Goal: Navigation & Orientation: Find specific page/section

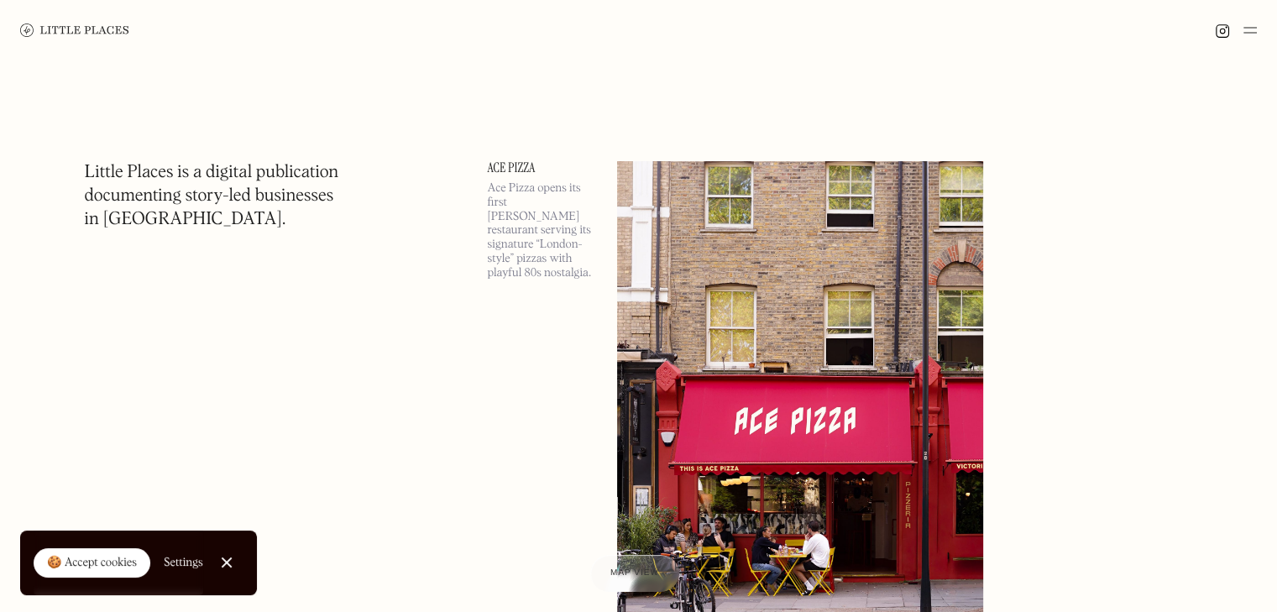
drag, startPoint x: 100, startPoint y: 564, endPoint x: 123, endPoint y: 562, distance: 23.6
click at [100, 564] on div "🍪 Accept cookies" at bounding box center [92, 563] width 90 height 17
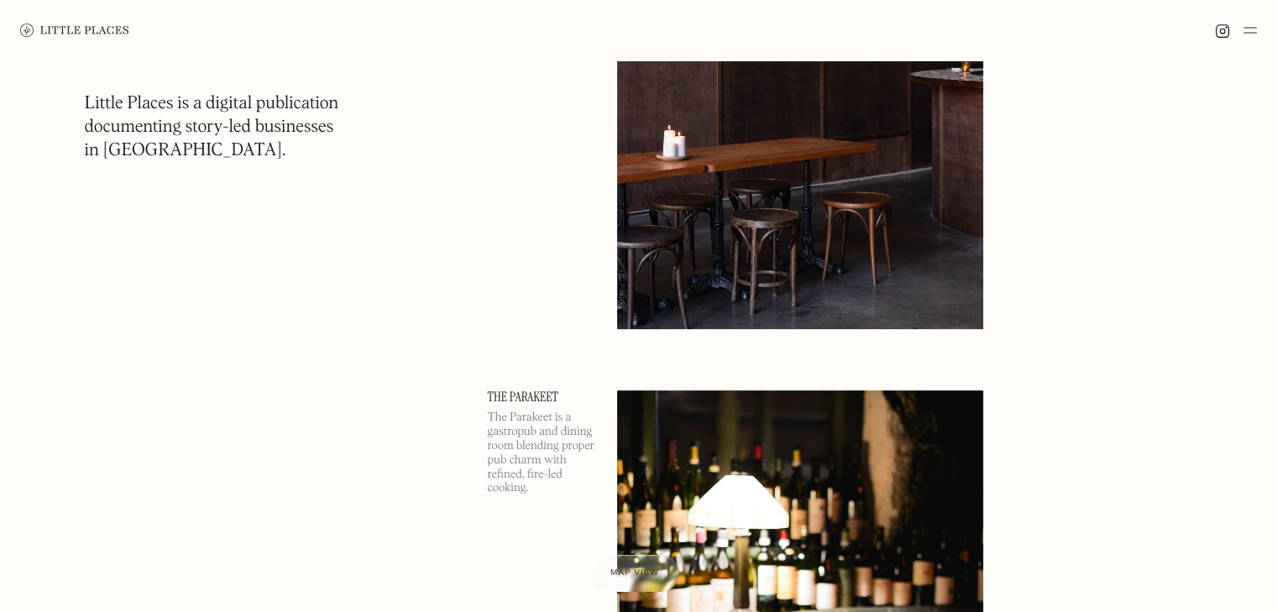
scroll to position [13601, 0]
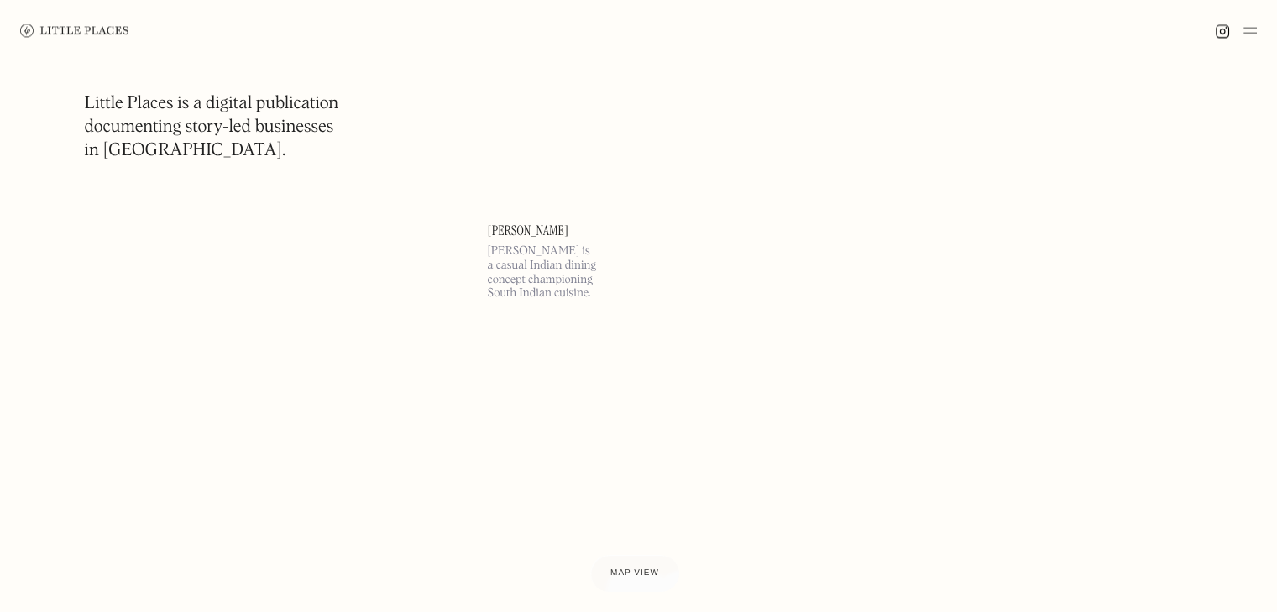
scroll to position [28378, 0]
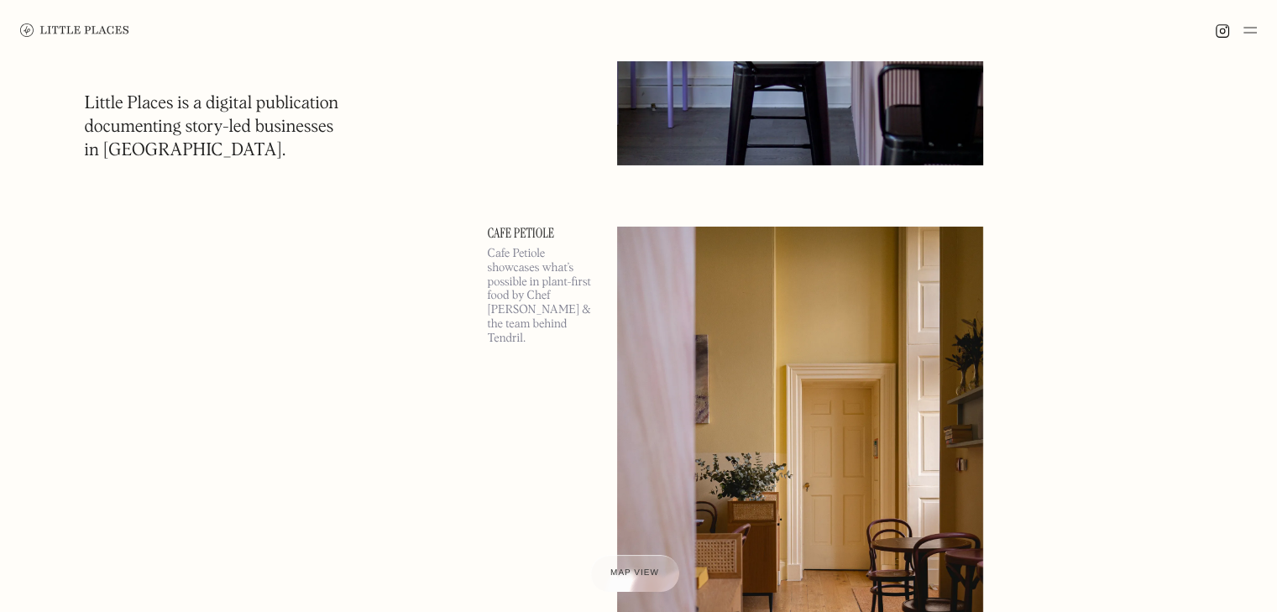
scroll to position [37781, 0]
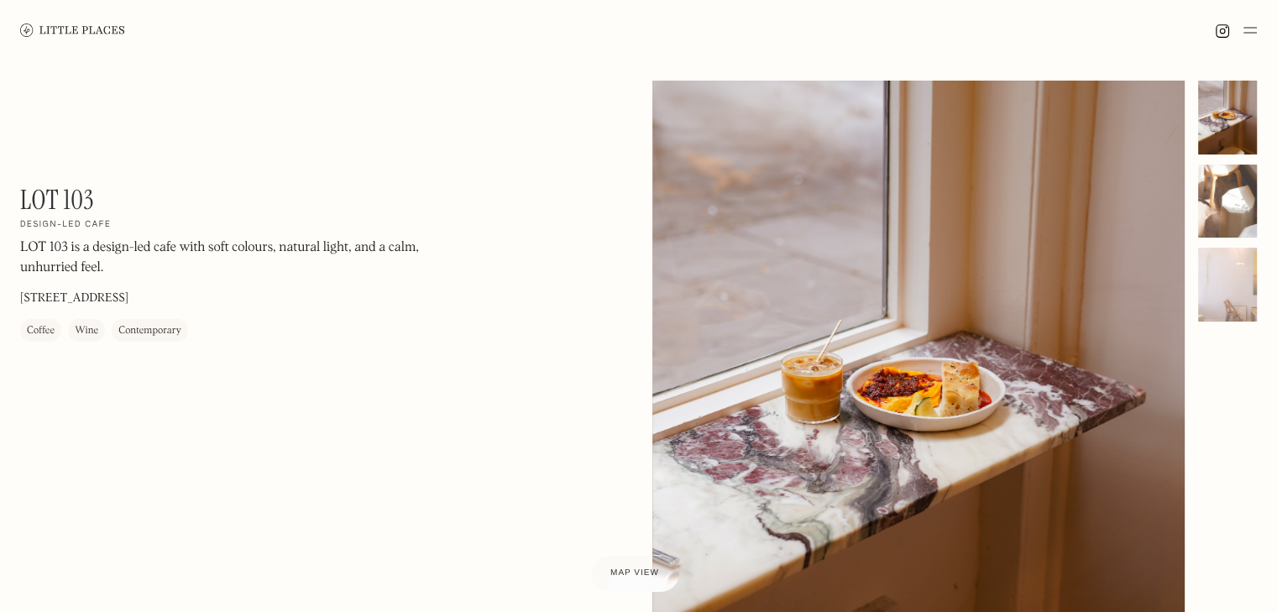
click at [1238, 186] on div at bounding box center [1227, 202] width 59 height 74
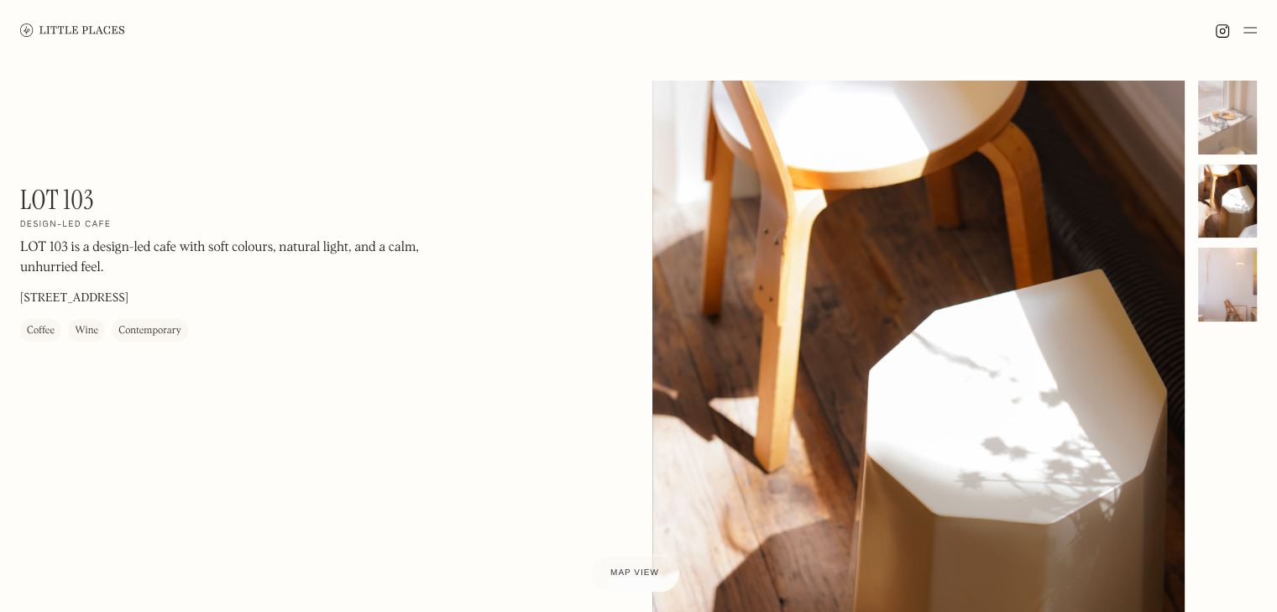
click at [1243, 257] on div at bounding box center [1227, 285] width 59 height 74
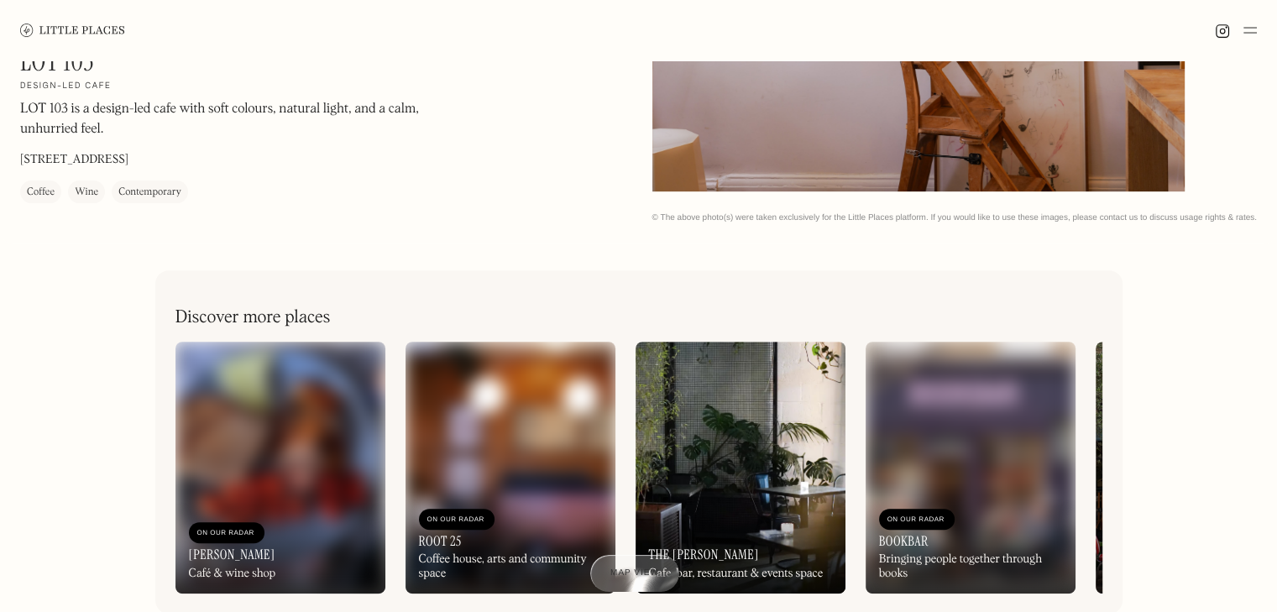
scroll to position [672, 0]
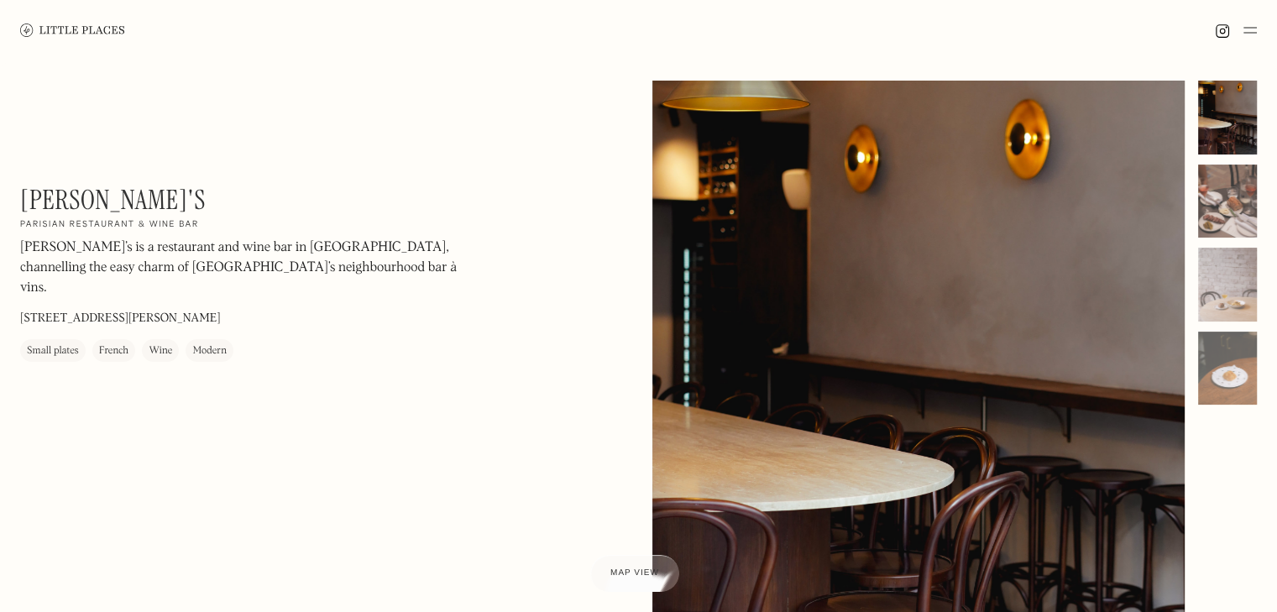
click at [1212, 178] on div at bounding box center [1227, 202] width 59 height 74
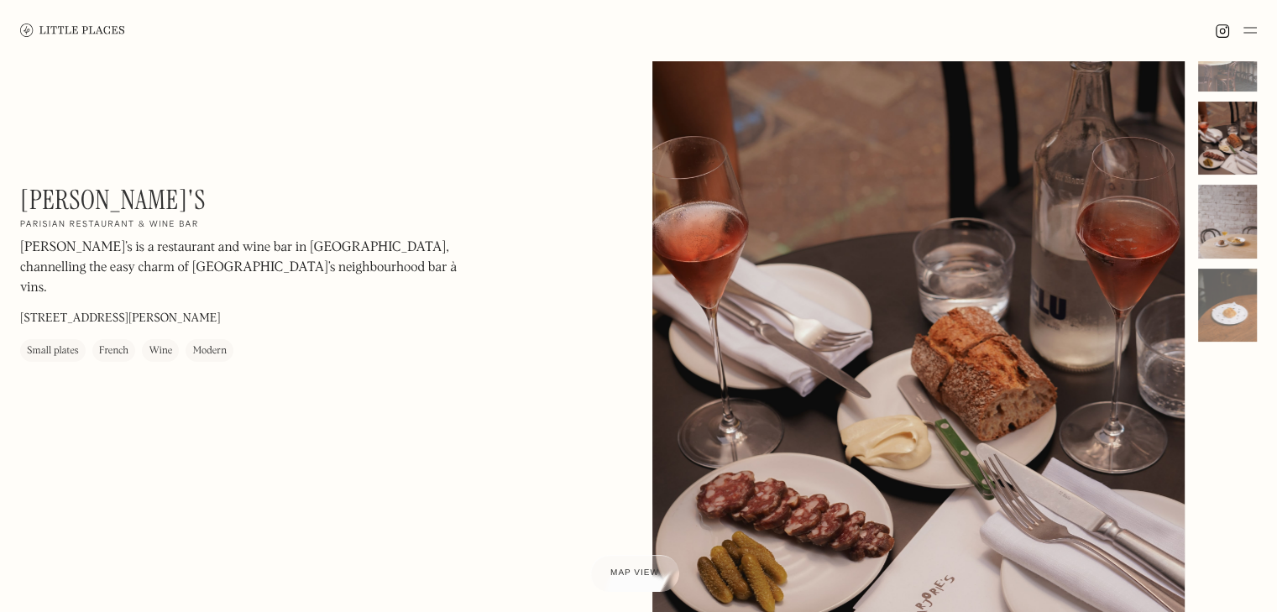
scroll to position [84, 0]
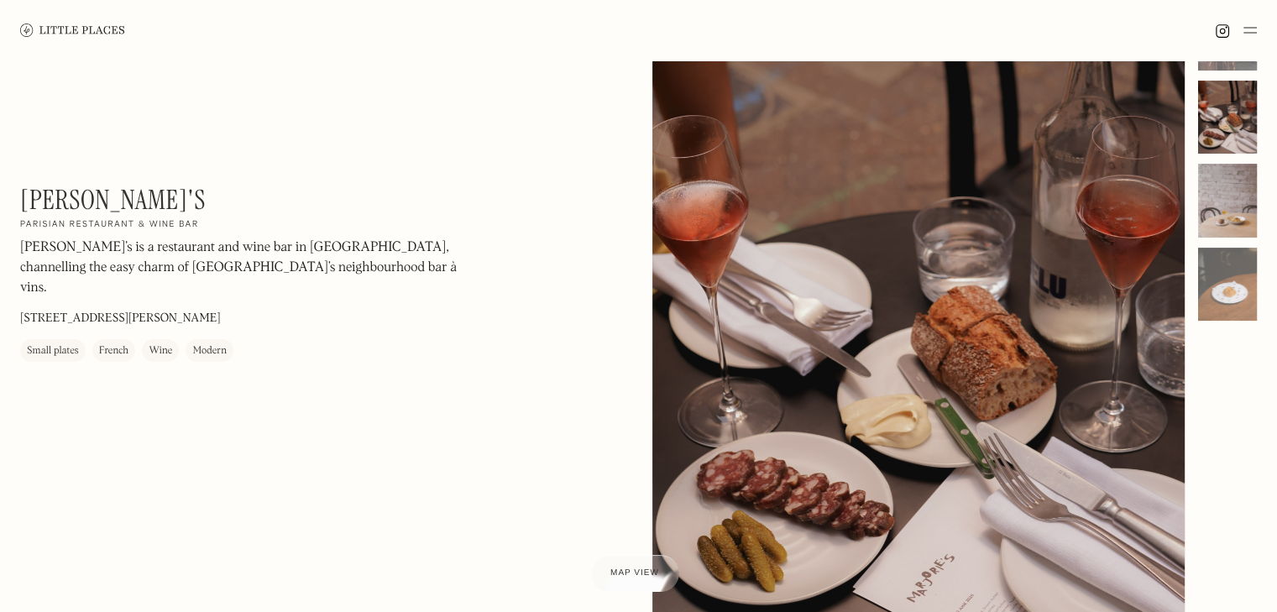
click at [1217, 219] on div at bounding box center [1227, 201] width 59 height 74
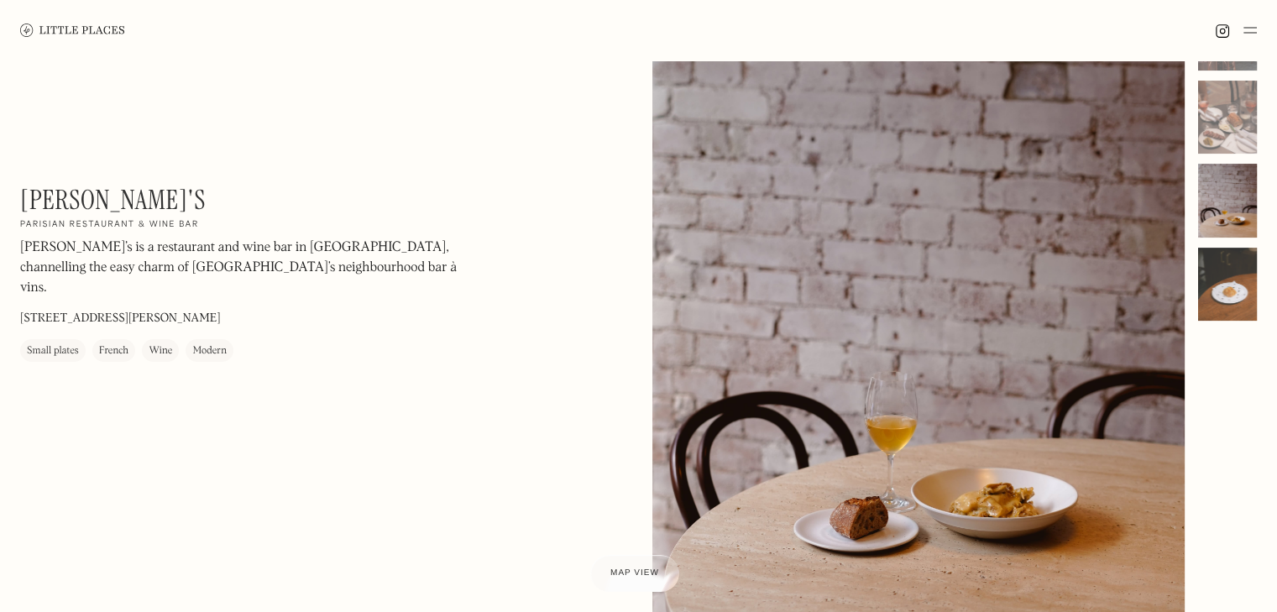
click at [1225, 278] on div at bounding box center [1227, 285] width 59 height 74
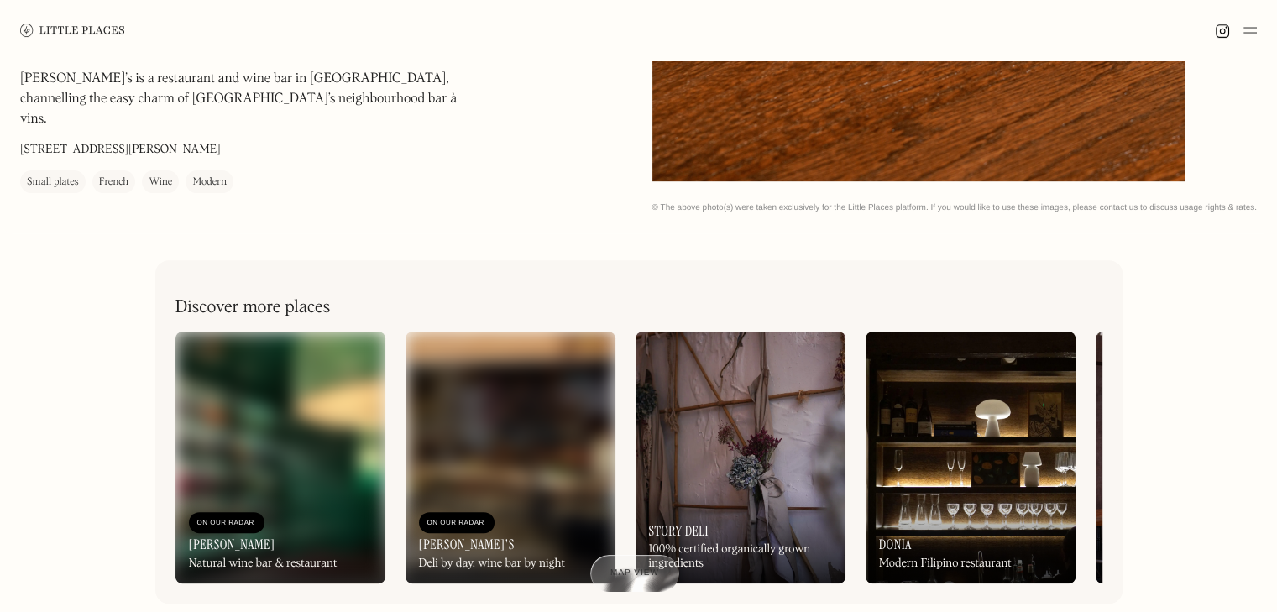
scroll to position [588, 0]
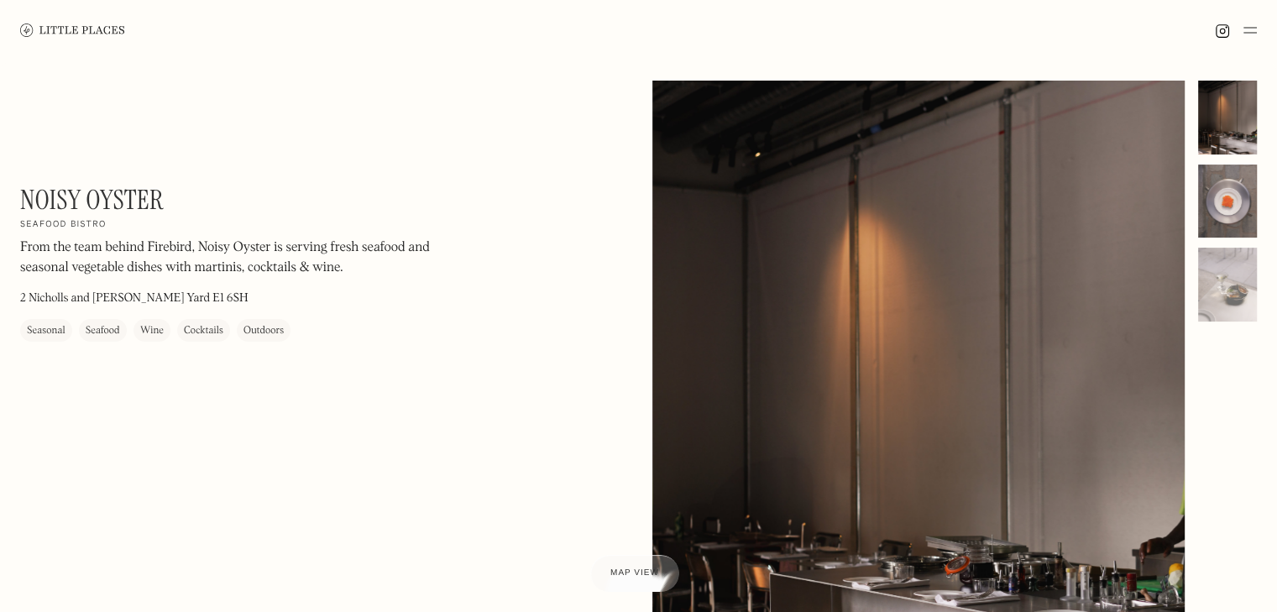
click at [1216, 196] on div at bounding box center [1227, 202] width 59 height 74
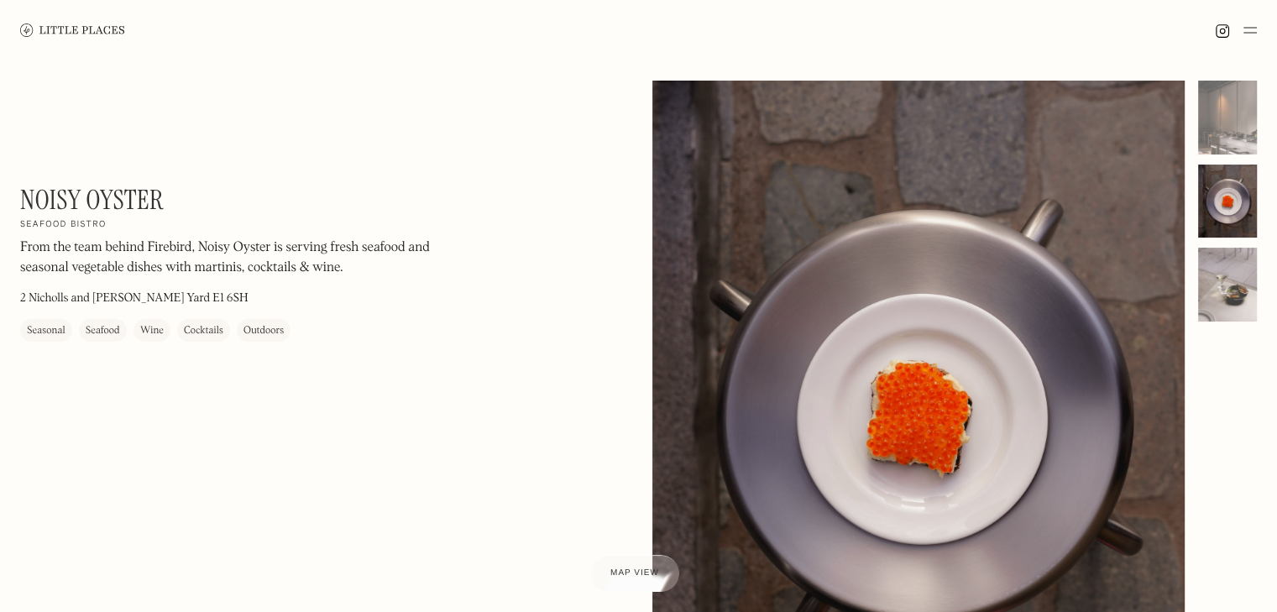
click at [1228, 278] on div at bounding box center [1227, 285] width 59 height 74
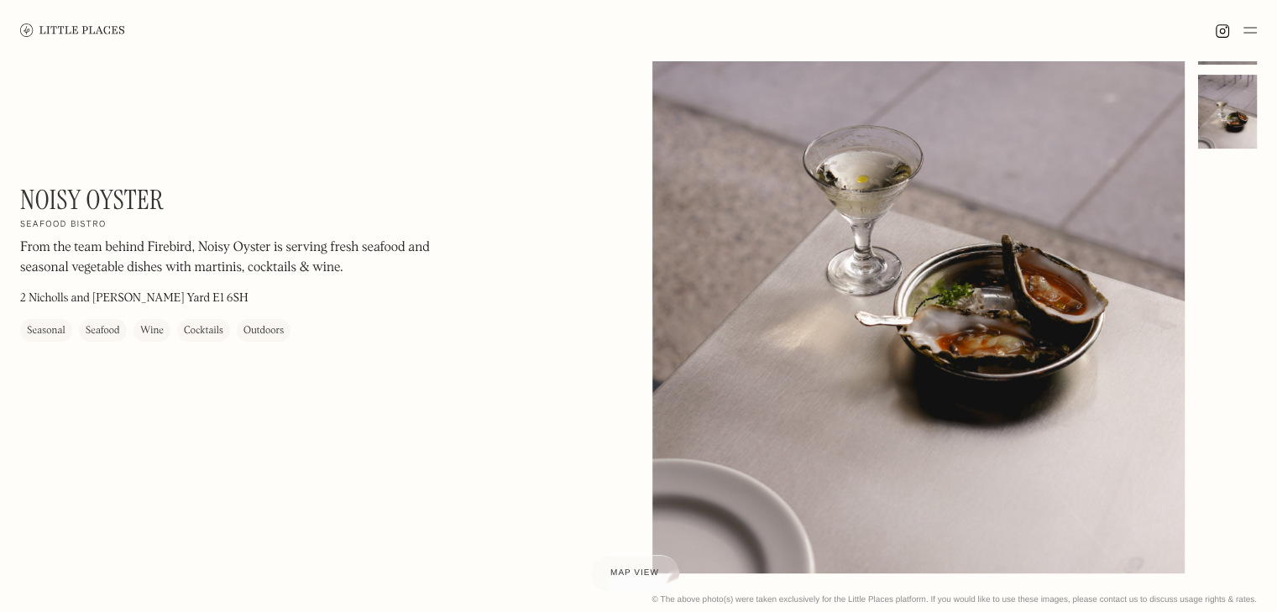
scroll to position [84, 0]
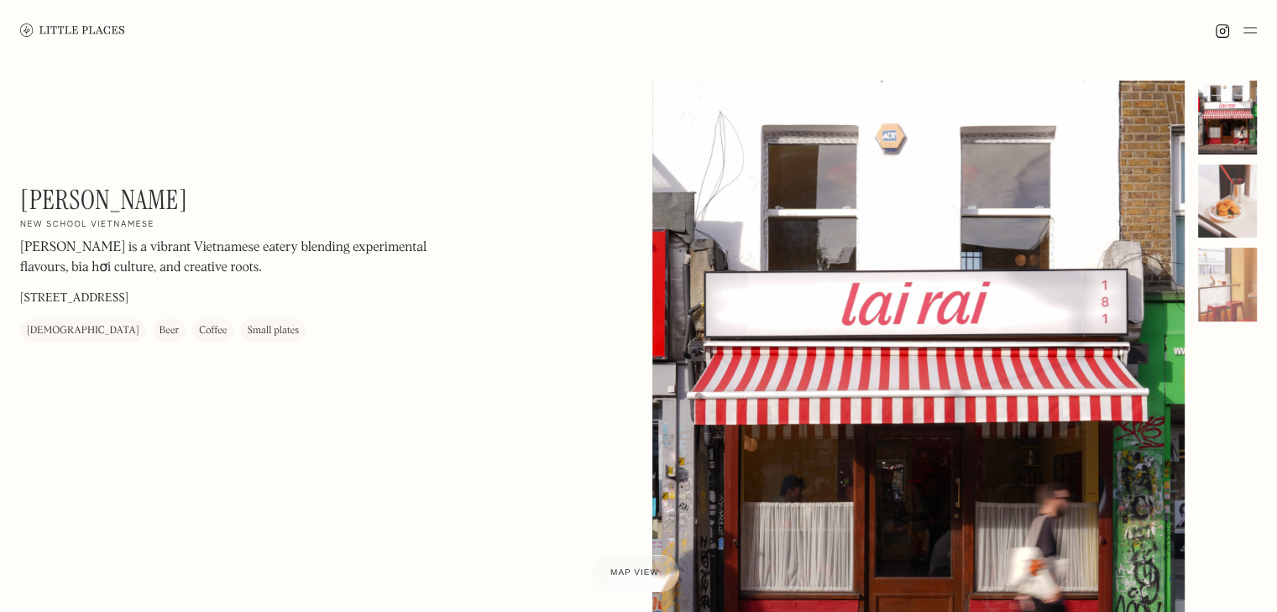
click at [1226, 191] on div at bounding box center [1227, 202] width 59 height 74
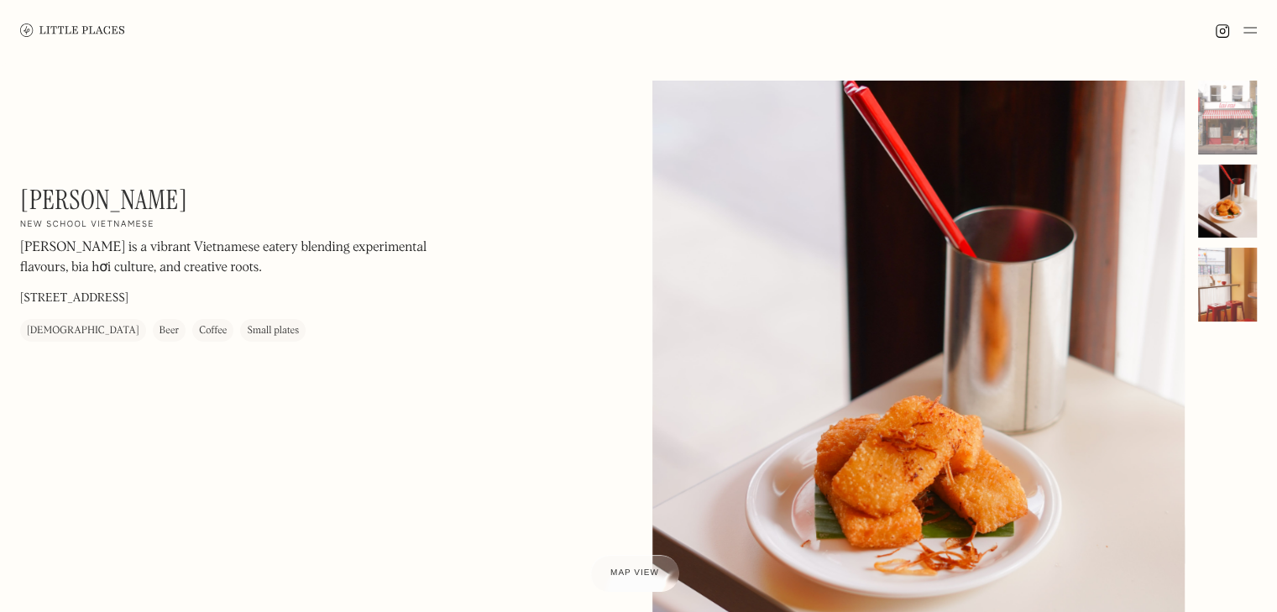
click at [1238, 261] on div at bounding box center [1227, 285] width 59 height 74
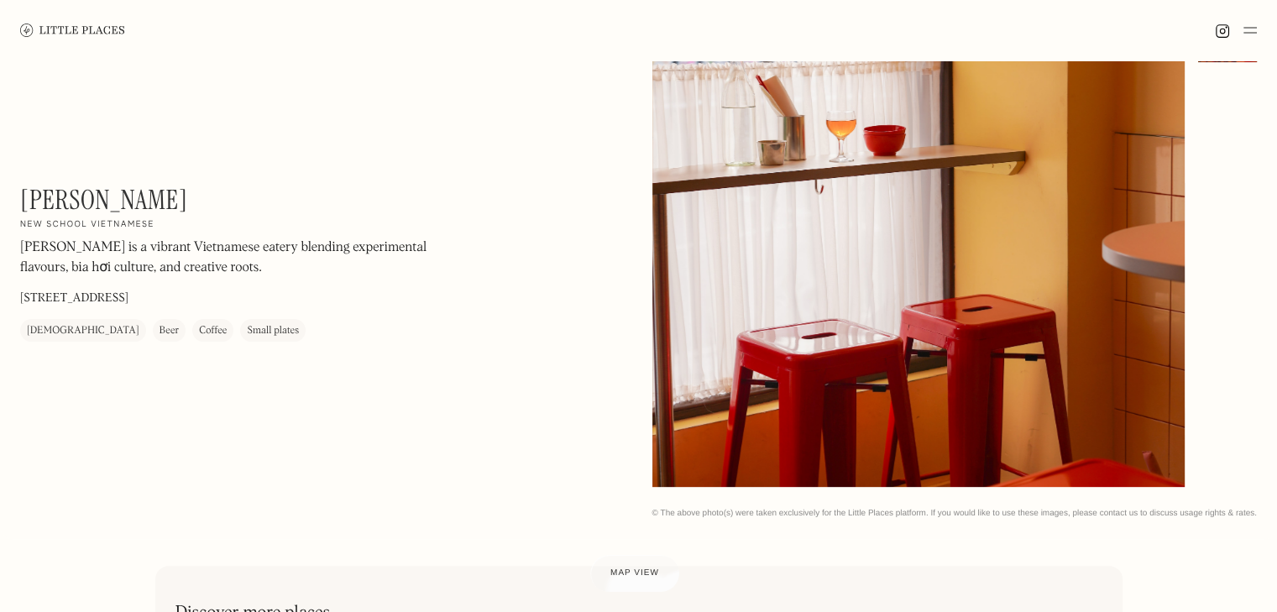
scroll to position [252, 0]
